Goal: Register for event/course

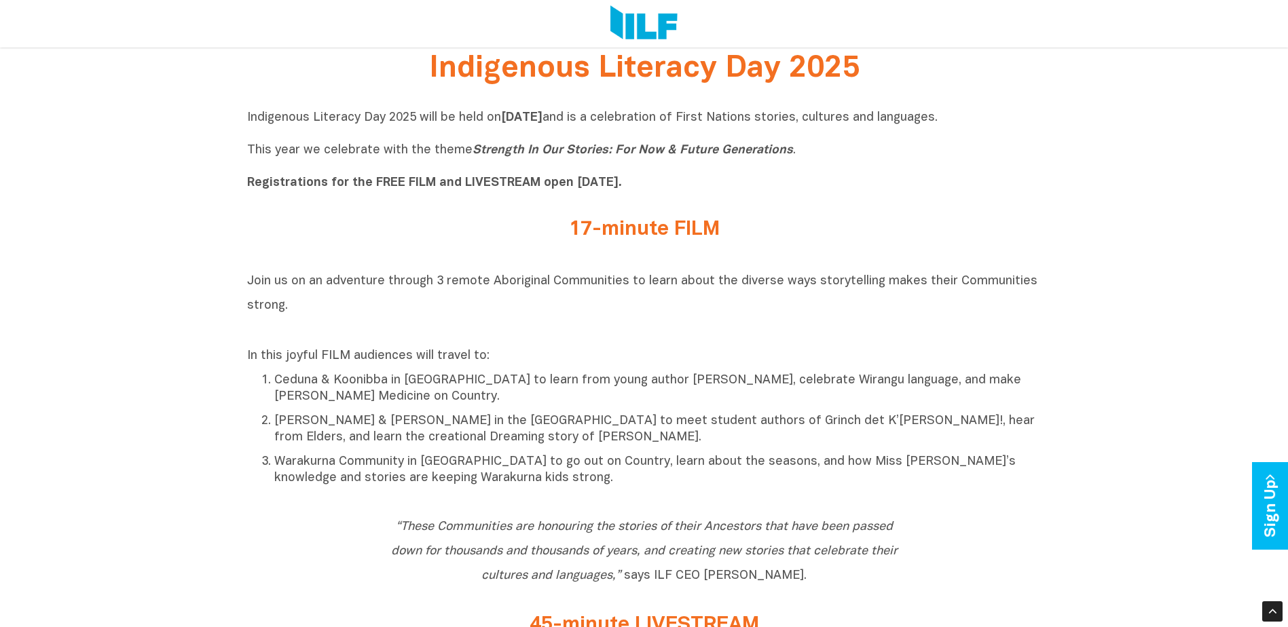
scroll to position [475, 0]
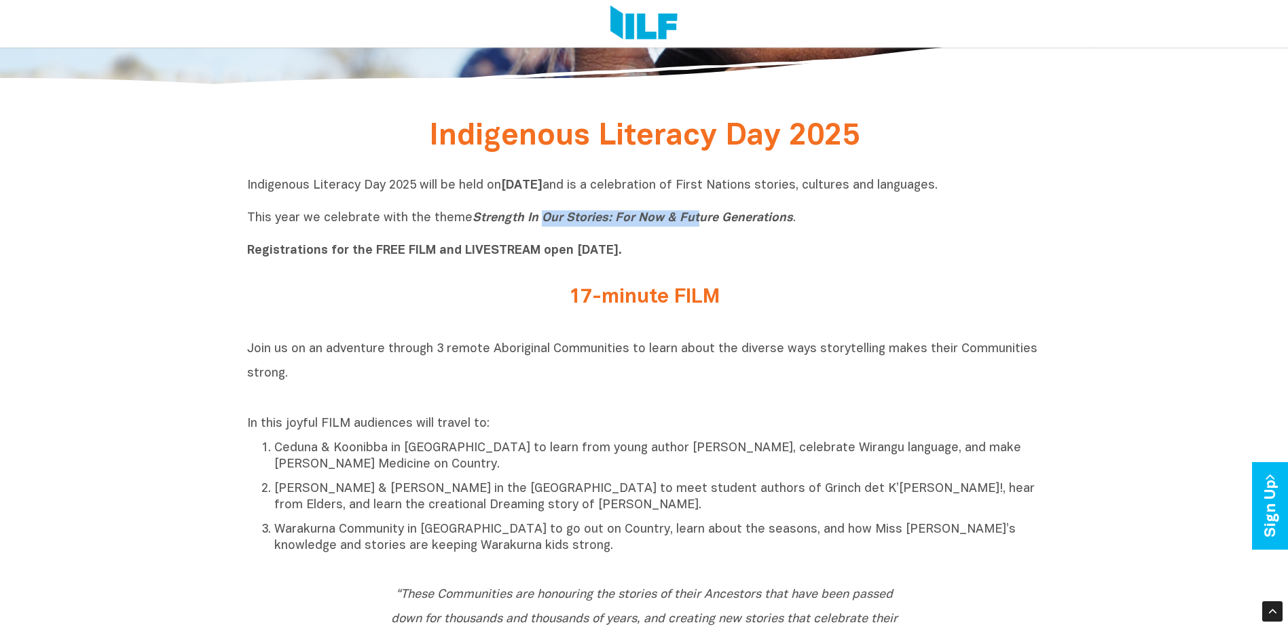
drag, startPoint x: 545, startPoint y: 225, endPoint x: 690, endPoint y: 220, distance: 145.4
click at [690, 220] on icon "Strength In Our Stories: For Now & Future Generations" at bounding box center [632, 218] width 320 height 12
drag, startPoint x: 691, startPoint y: 220, endPoint x: 739, endPoint y: 219, distance: 47.5
click at [738, 219] on icon "Strength In Our Stories: For Now & Future Generations" at bounding box center [632, 218] width 320 height 12
drag, startPoint x: 741, startPoint y: 185, endPoint x: 653, endPoint y: 188, distance: 87.6
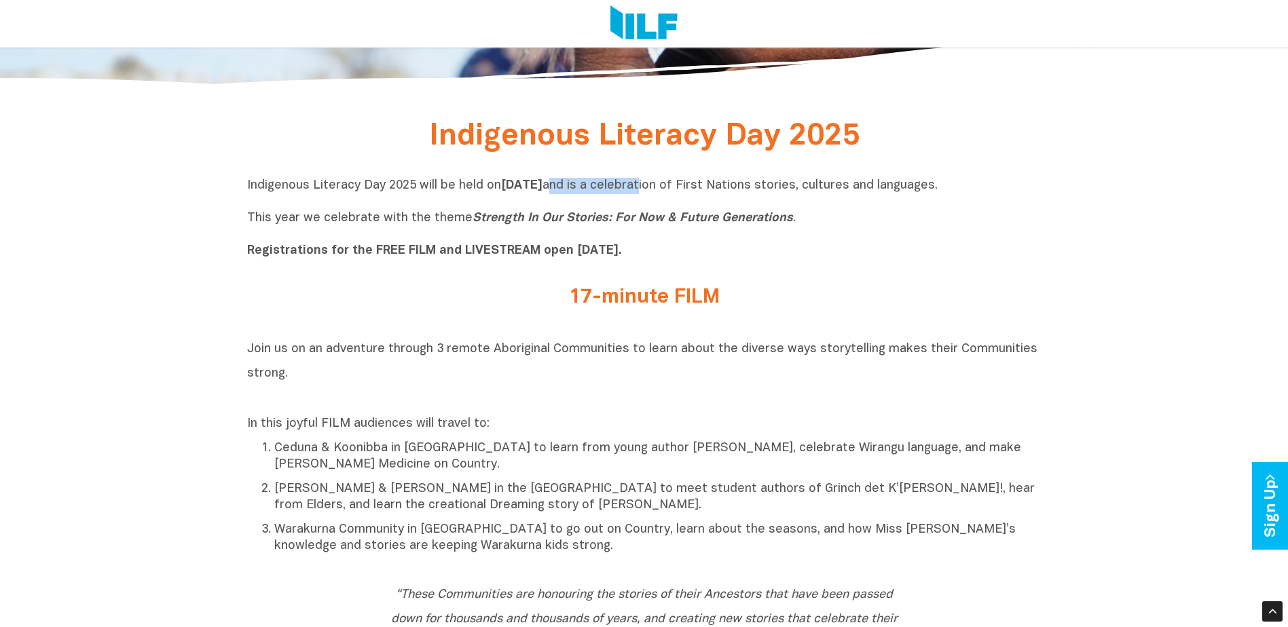
click at [653, 188] on p "Indigenous Literacy Day 2025 will be held [DATE][DATE] and is a celebration of …" at bounding box center [644, 218] width 794 height 81
drag, startPoint x: 653, startPoint y: 188, endPoint x: 747, endPoint y: 189, distance: 94.4
click at [744, 188] on p "Indigenous Literacy Day 2025 will be held [DATE][DATE] and is a celebration of …" at bounding box center [644, 218] width 794 height 81
drag, startPoint x: 847, startPoint y: 183, endPoint x: 775, endPoint y: 185, distance: 71.3
click at [775, 185] on p "Indigenous Literacy Day 2025 will be held [DATE][DATE] and is a celebration of …" at bounding box center [644, 218] width 794 height 81
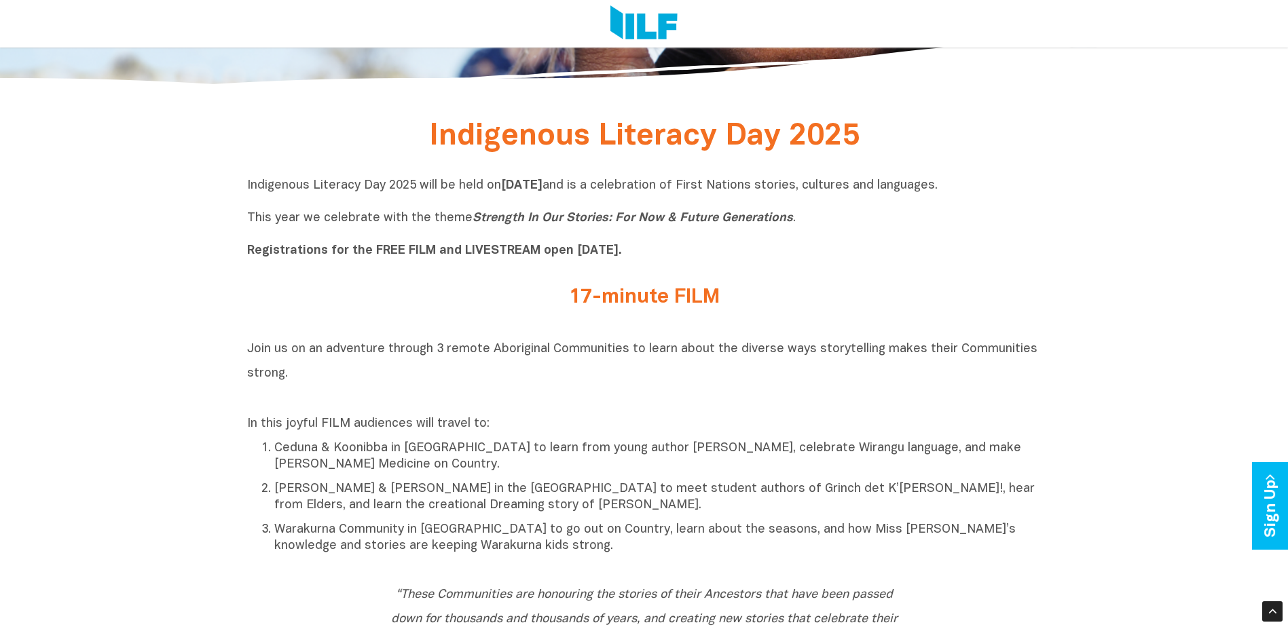
click at [485, 229] on p "Indigenous Literacy Day 2025 will be held [DATE][DATE] and is a celebration of …" at bounding box center [644, 218] width 794 height 81
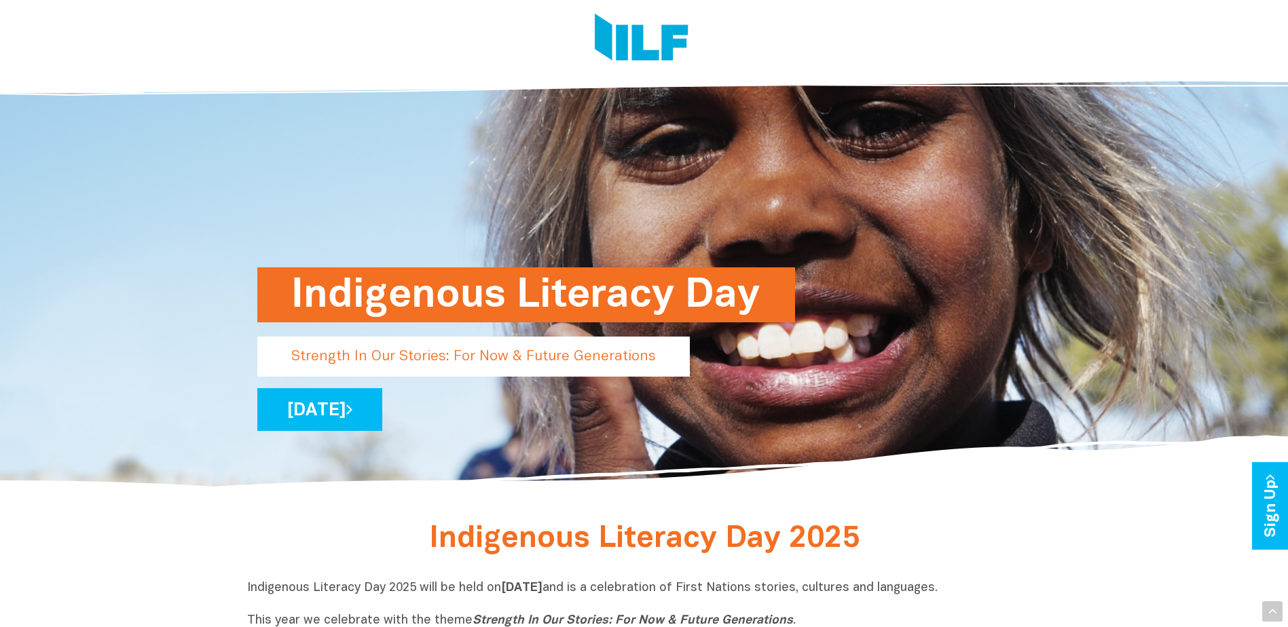
scroll to position [0, 0]
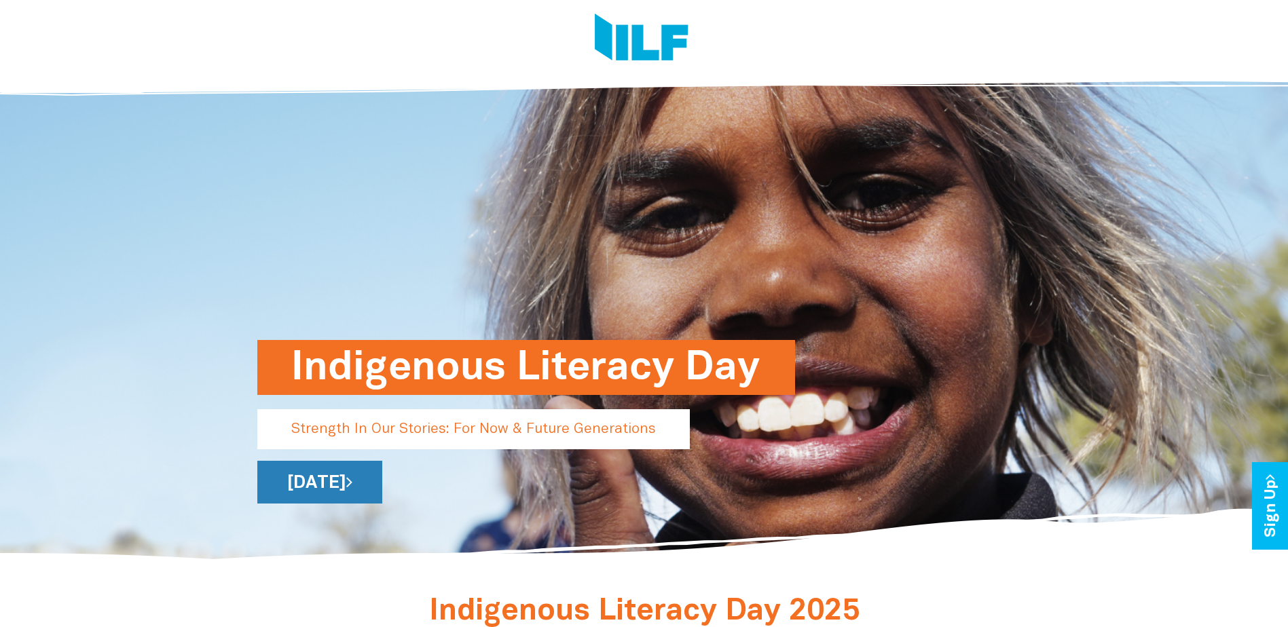
click at [382, 485] on link "[DATE]" at bounding box center [319, 482] width 125 height 43
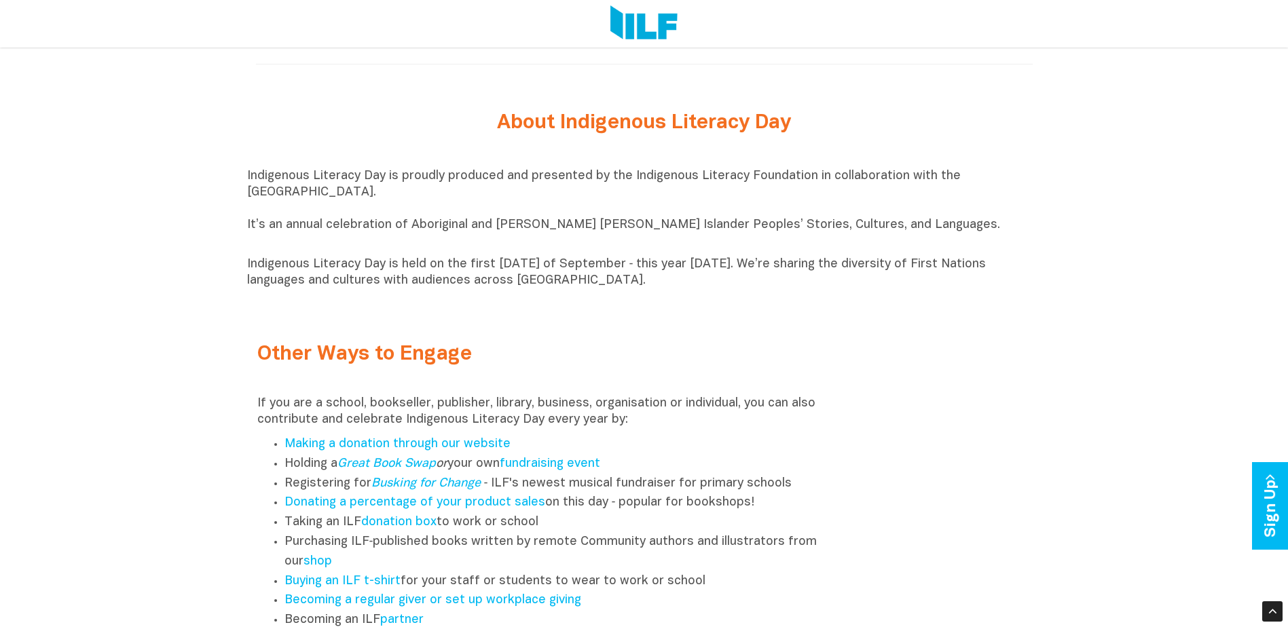
scroll to position [1295, 0]
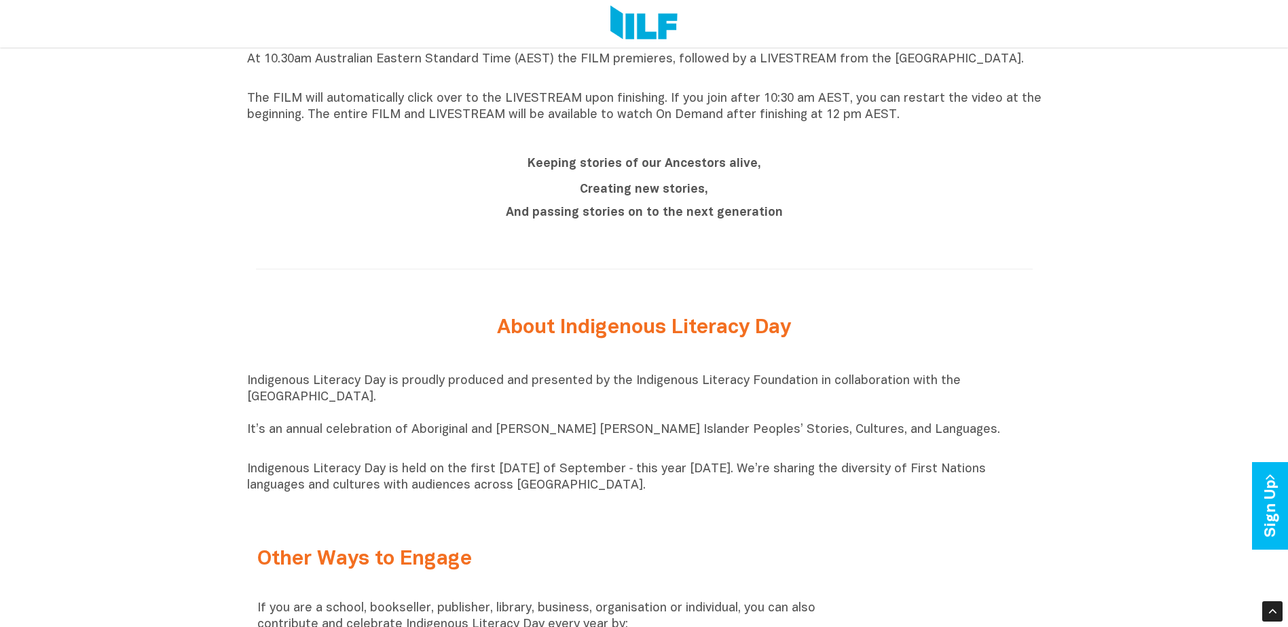
click at [640, 17] on img at bounding box center [643, 23] width 67 height 37
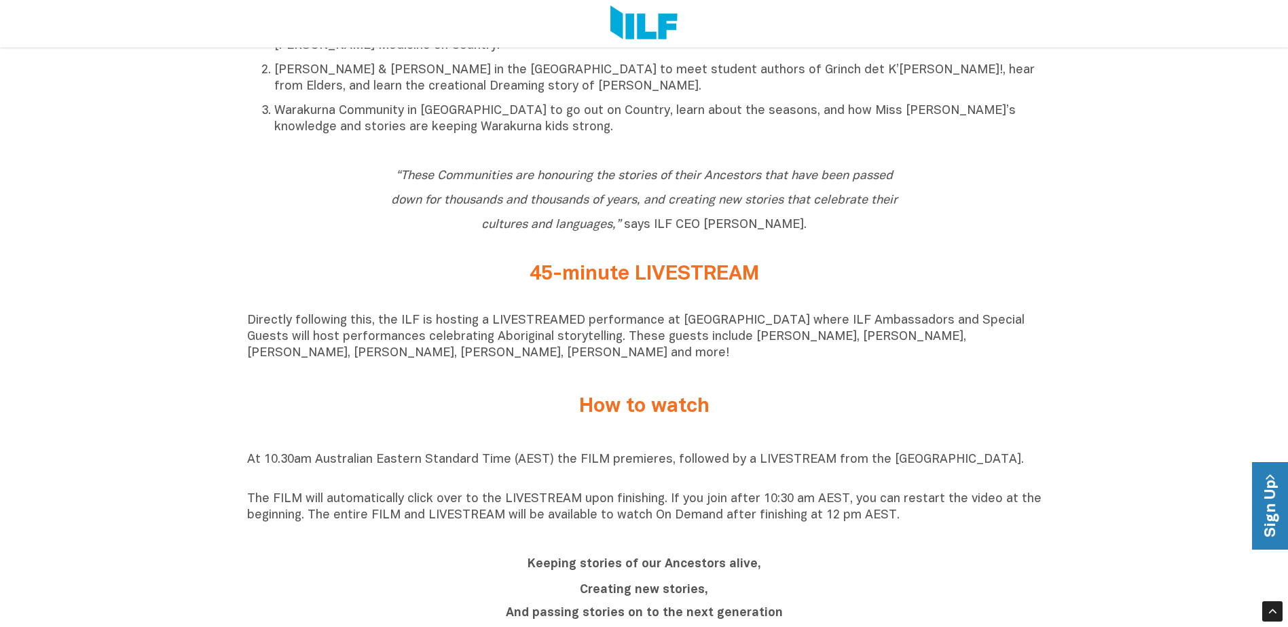
scroll to position [1018, 0]
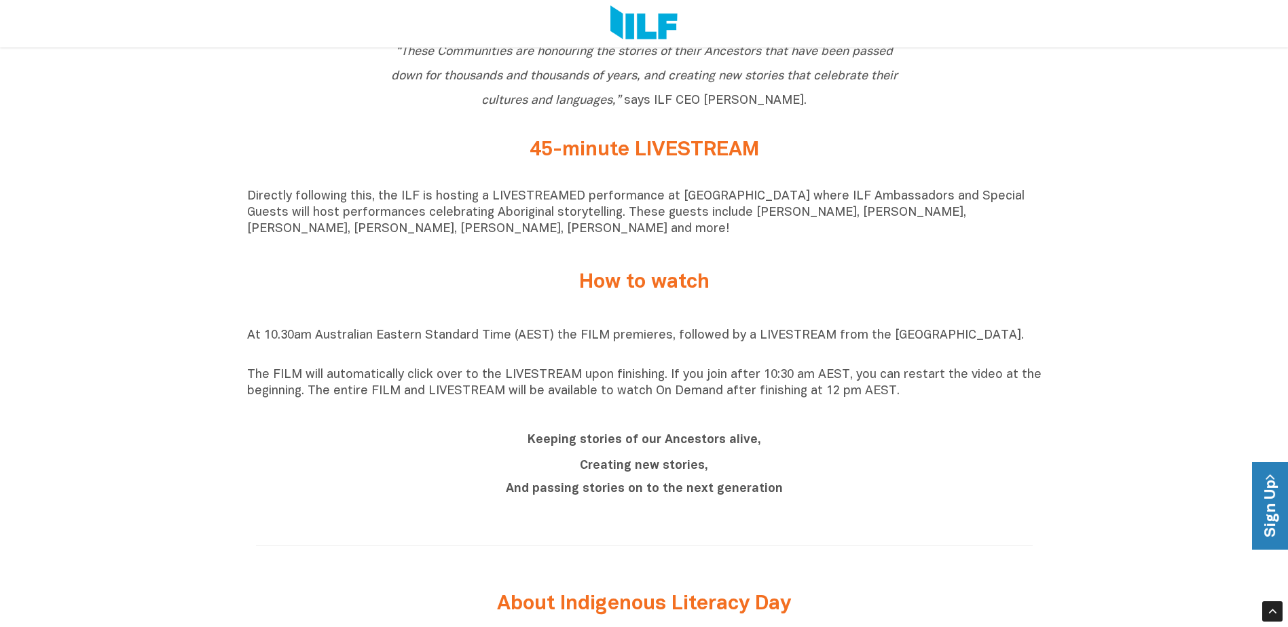
click at [1269, 492] on link "Sign Up" at bounding box center [1271, 506] width 39 height 88
